Goal: Check status: Check status

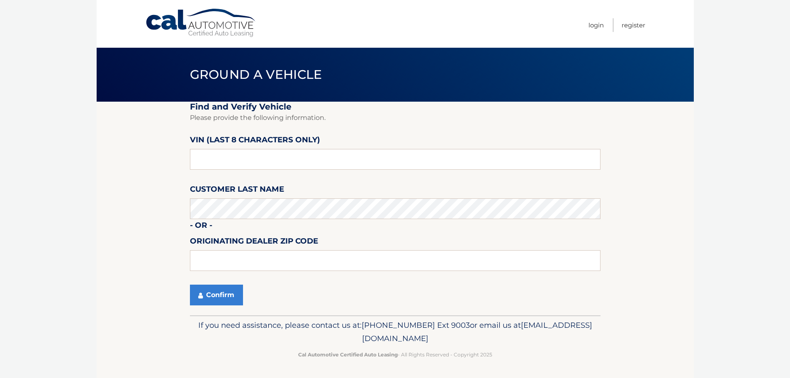
scroll to position [0, 0]
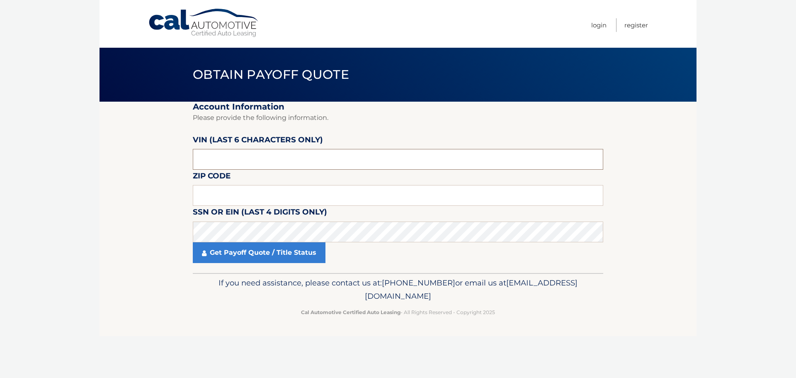
drag, startPoint x: 218, startPoint y: 157, endPoint x: 185, endPoint y: 157, distance: 33.6
click at [185, 157] on section "Account Information Please provide the following information. VIN (last 6 chara…" at bounding box center [397, 187] width 597 height 171
type input "448732"
click at [212, 198] on input "text" at bounding box center [398, 195] width 410 height 21
type input "10306"
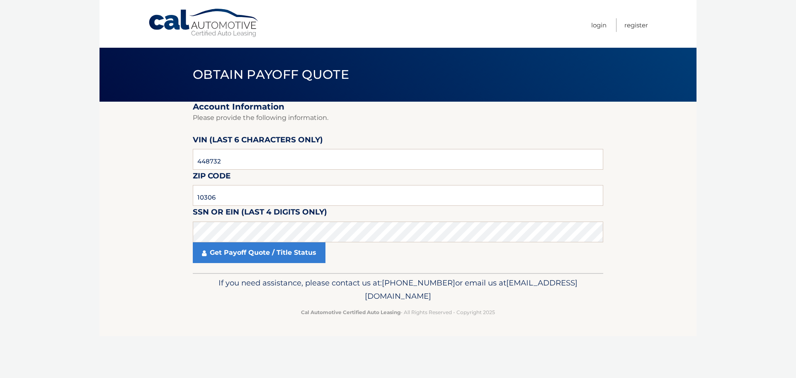
click at [181, 191] on section "Account Information Please provide the following information. VIN (last 6 chara…" at bounding box center [397, 187] width 597 height 171
click at [155, 295] on footer "If you need assistance, please contact us at: 609-807-3200 or email us at Custo…" at bounding box center [397, 304] width 597 height 63
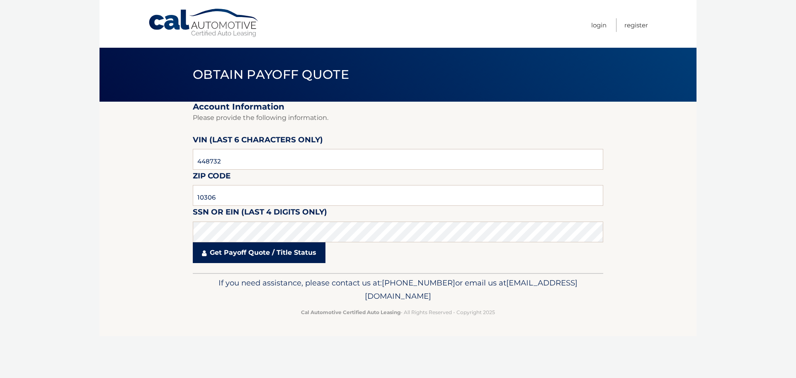
click at [249, 255] on link "Get Payoff Quote / Title Status" at bounding box center [259, 252] width 133 height 21
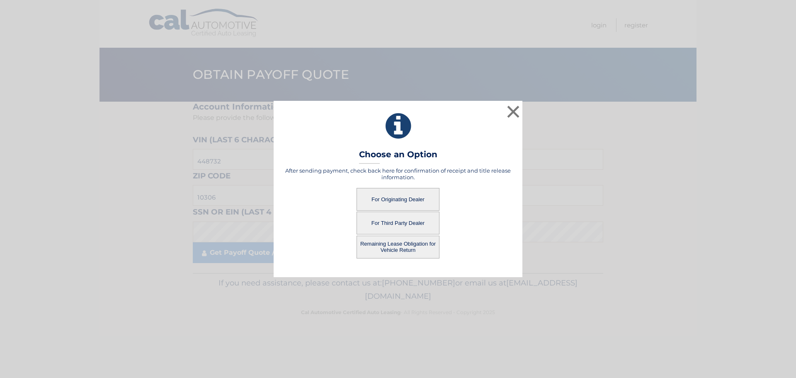
click at [399, 197] on button "For Originating Dealer" at bounding box center [397, 199] width 83 height 23
click at [385, 196] on button "For Originating Dealer" at bounding box center [397, 199] width 83 height 23
